Goal: Information Seeking & Learning: Learn about a topic

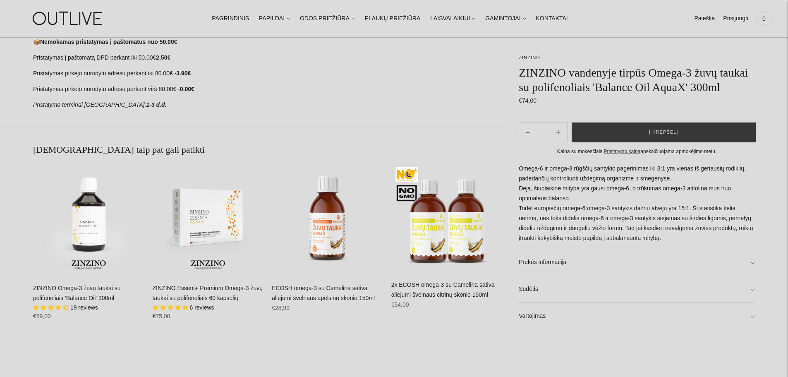
scroll to position [621, 0]
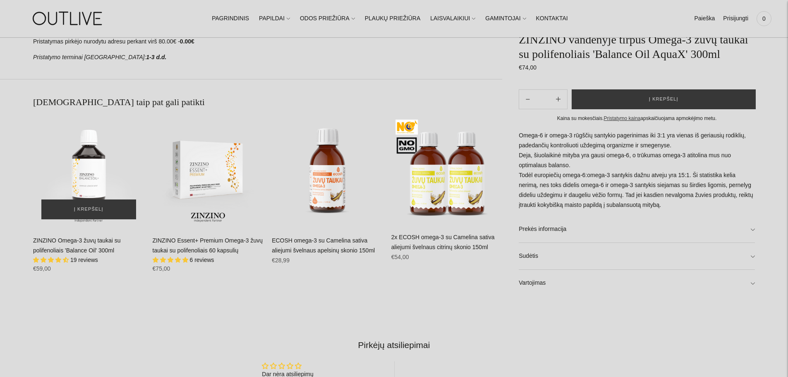
click at [98, 170] on img "ZINZINO Omega-3 žuvų taukai su polifenoliais 'Balance Oil' 300ml\a" at bounding box center [88, 171] width 111 height 111
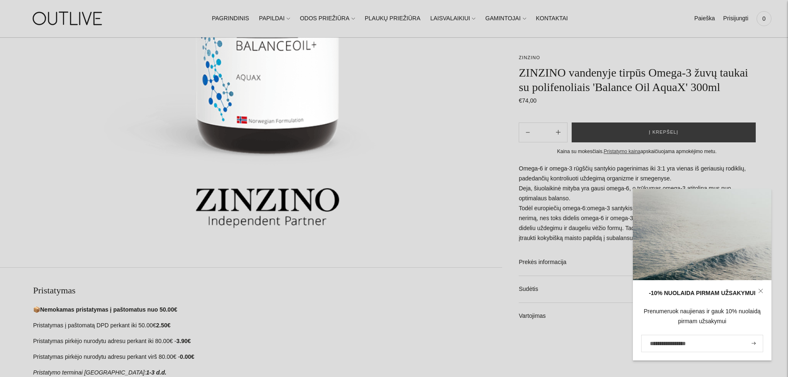
scroll to position [368, 0]
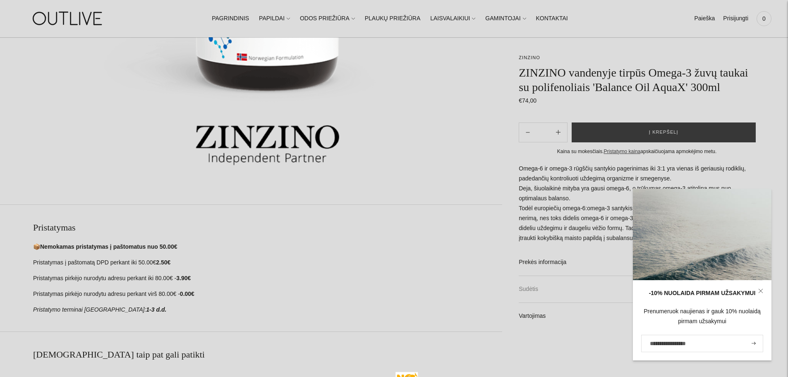
click at [535, 302] on link "Sudėtis" at bounding box center [637, 289] width 236 height 26
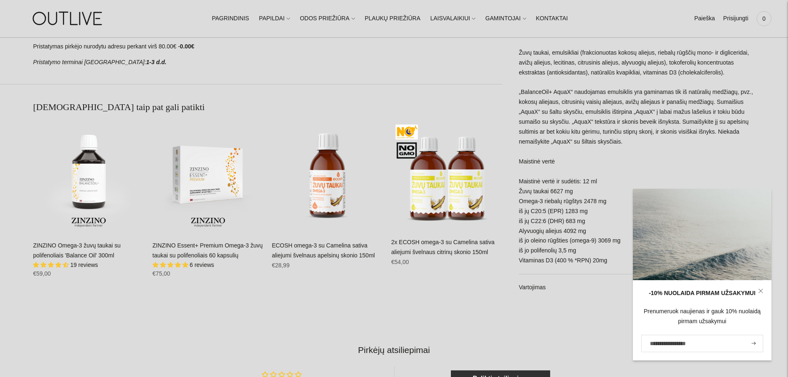
scroll to position [617, 0]
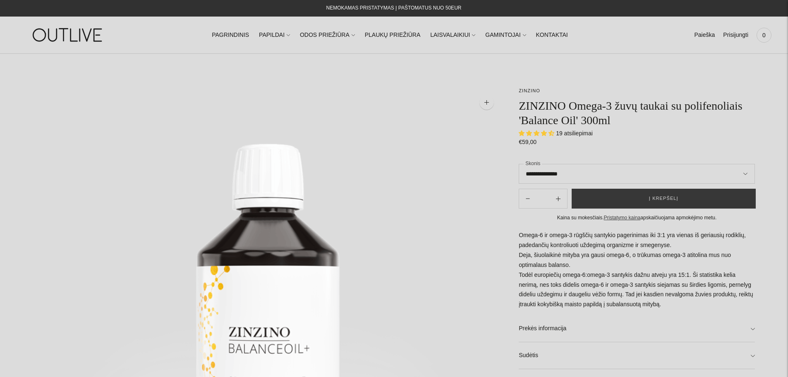
click at [582, 132] on span "19 atsiliepimai" at bounding box center [574, 133] width 37 height 7
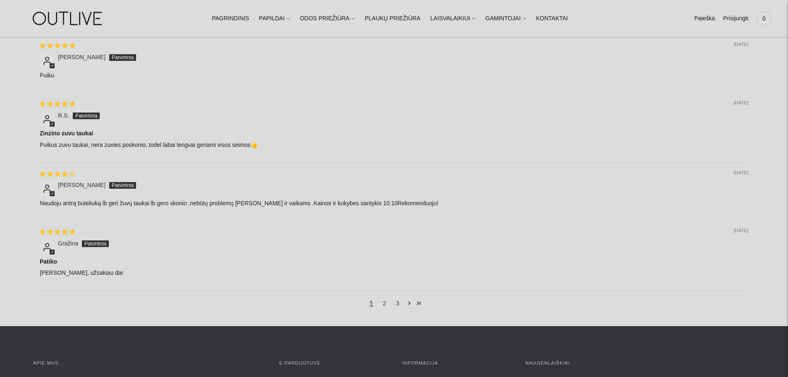
scroll to position [1241, 0]
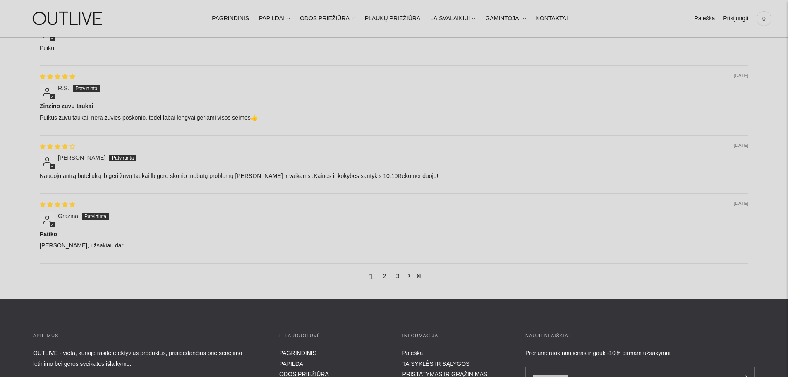
click at [385, 266] on div "1 2 3" at bounding box center [394, 276] width 709 height 26
click at [383, 273] on link "2" at bounding box center [384, 275] width 13 height 9
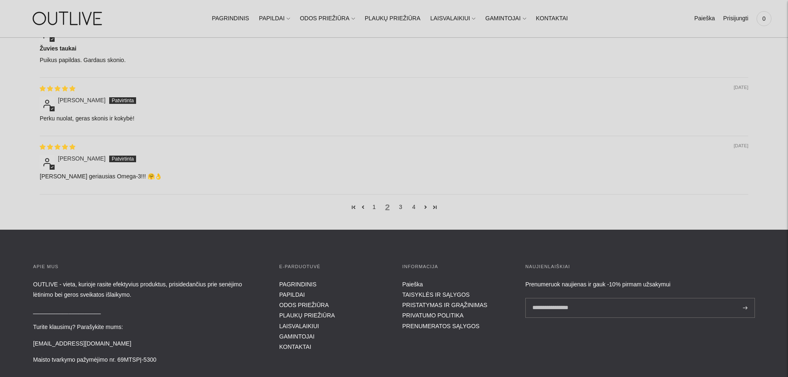
scroll to position [1269, 0]
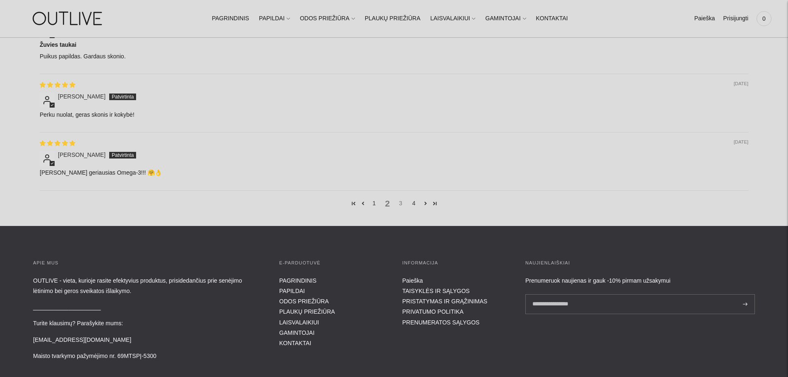
click at [400, 200] on link "3" at bounding box center [400, 203] width 13 height 9
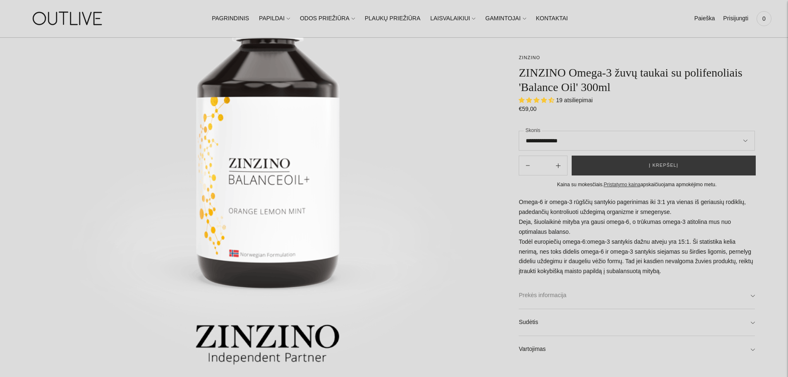
scroll to position [171, 0]
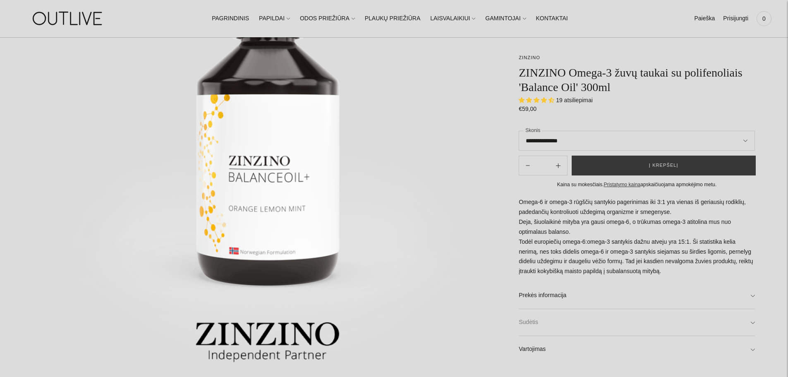
click at [534, 323] on link "Sudėtis" at bounding box center [637, 322] width 236 height 26
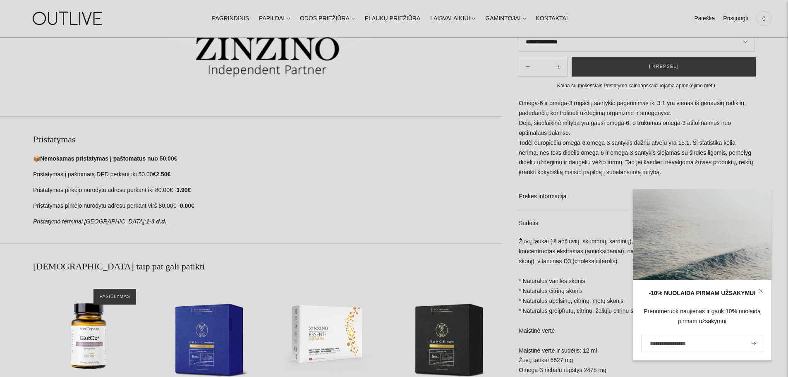
scroll to position [350, 0]
